Goal: Information Seeking & Learning: Learn about a topic

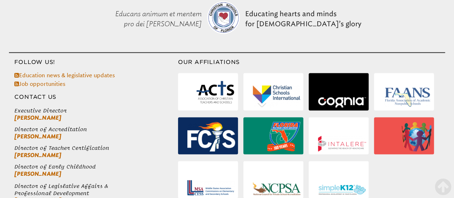
scroll to position [1865, 0]
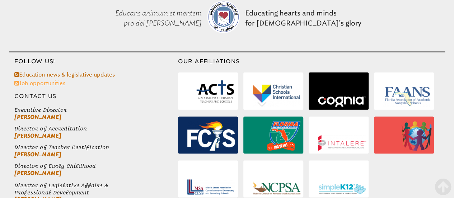
click at [52, 80] on link "Job opportunities" at bounding box center [39, 83] width 51 height 7
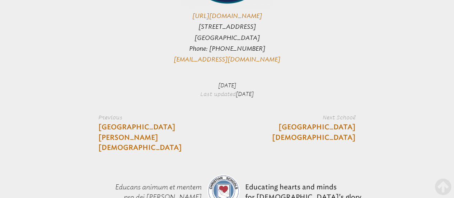
scroll to position [1693, 0]
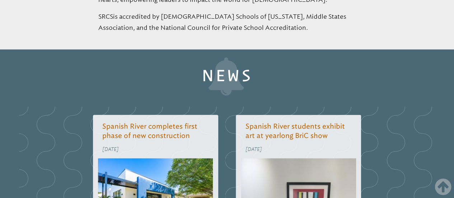
drag, startPoint x: 0, startPoint y: 0, endPoint x: 388, endPoint y: -12, distance: 387.9
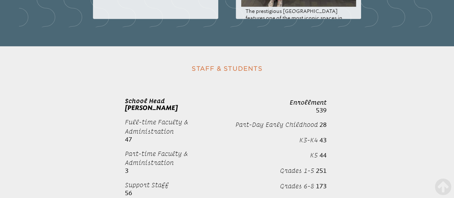
click at [388, 76] on div "Staff & Students School Head Jason Chandler Zecca Full-time Faculty & Administr…" at bounding box center [227, 137] width 436 height 151
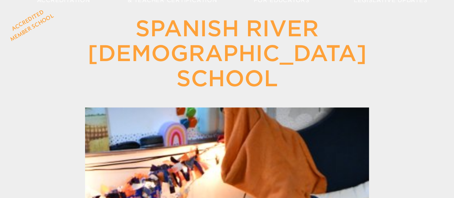
scroll to position [0, 0]
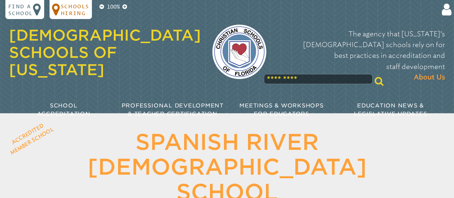
click at [66, 14] on p "Schools Hiring" at bounding box center [75, 10] width 29 height 14
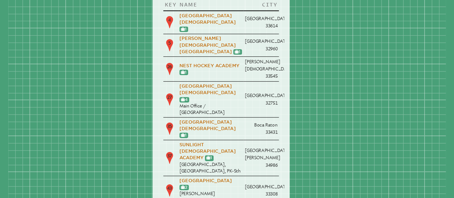
scroll to position [80, 0]
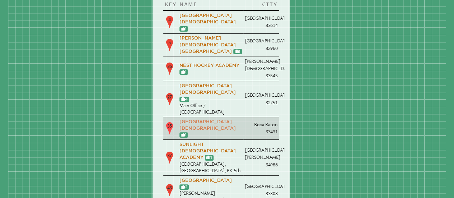
click at [206, 119] on link "[GEOGRAPHIC_DATA][DEMOGRAPHIC_DATA]" at bounding box center [207, 125] width 56 height 12
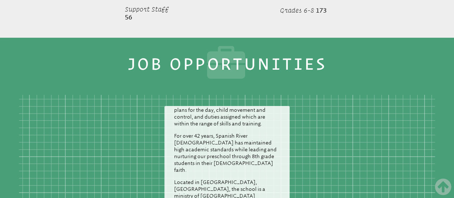
scroll to position [1258, 0]
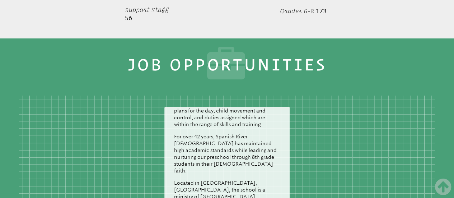
click at [227, 64] on aside "Job Opportunities Posted June 19th, 2025 Substitute Teachers and Assistants Spa…" at bounding box center [227, 191] width 454 height 307
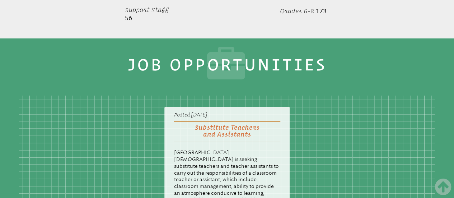
scroll to position [0, 0]
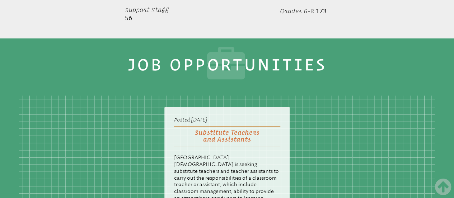
click at [238, 126] on h2 "Substitute Teachers and Assistants" at bounding box center [227, 136] width 106 height 20
click at [233, 126] on h2 "Substitute Teachers and Assistants" at bounding box center [227, 136] width 106 height 20
click at [263, 47] on icon at bounding box center [227, 66] width 350 height 38
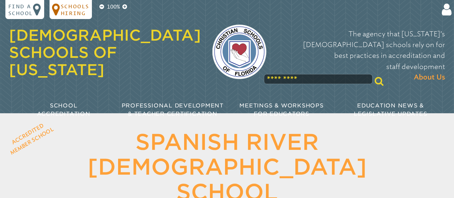
click at [76, 11] on p "Schools Hiring" at bounding box center [75, 10] width 29 height 14
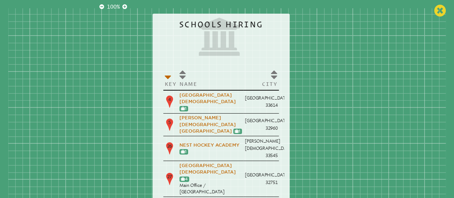
click at [439, 14] on icon at bounding box center [440, 11] width 12 height 14
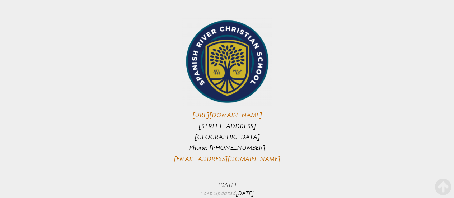
scroll to position [1600, 0]
